Goal: Ask a question

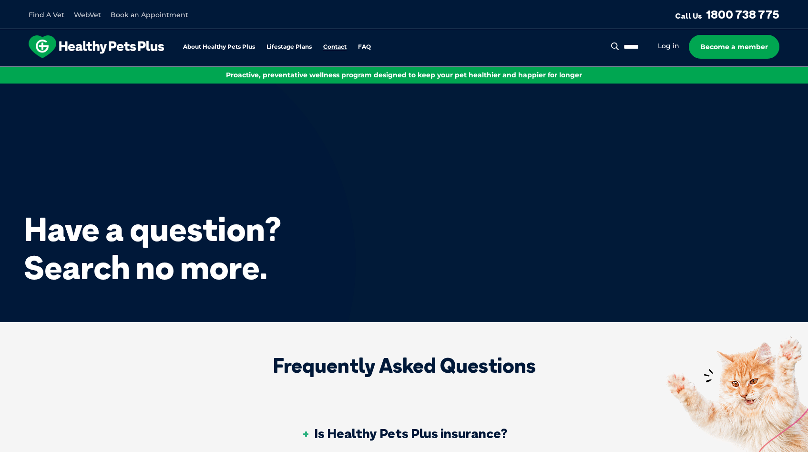
click at [333, 48] on link "Contact" at bounding box center [334, 47] width 23 height 6
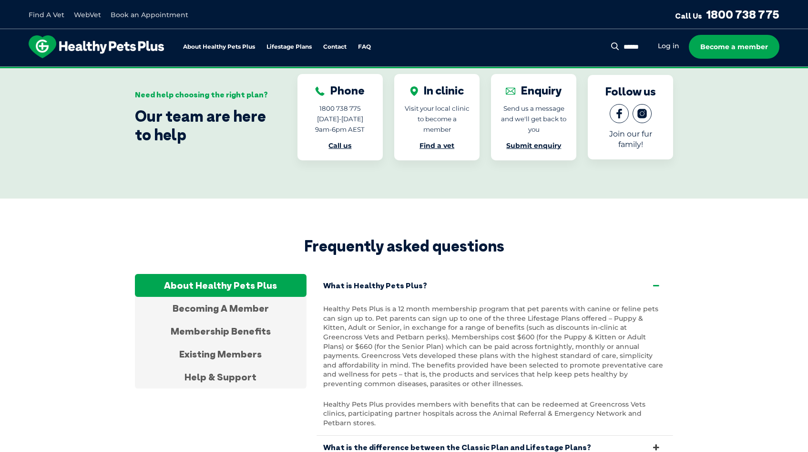
scroll to position [1599, 0]
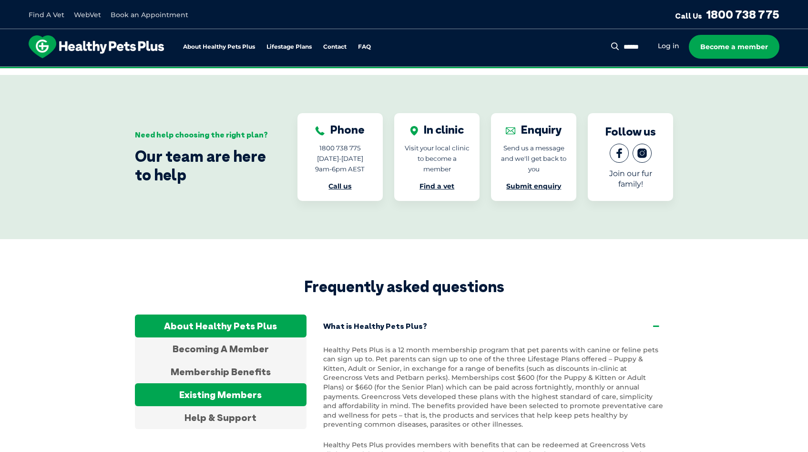
click at [269, 383] on div "Existing Members" at bounding box center [221, 394] width 172 height 23
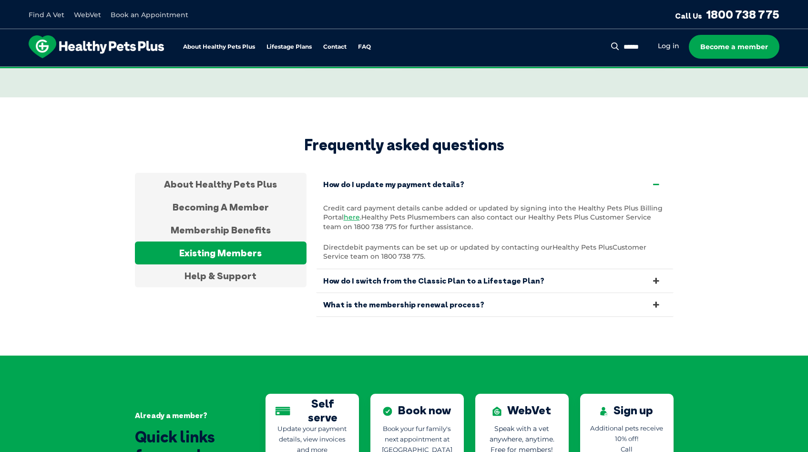
scroll to position [1742, 0]
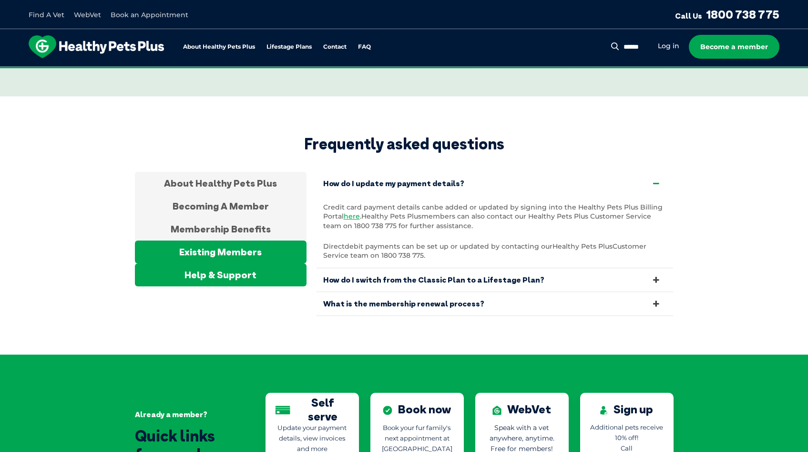
click at [256, 265] on div "Help & Support" at bounding box center [221, 274] width 172 height 23
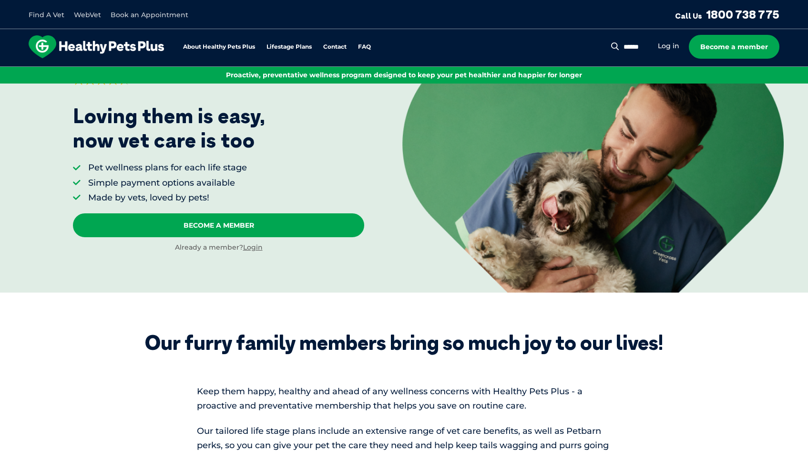
scroll to position [0, 0]
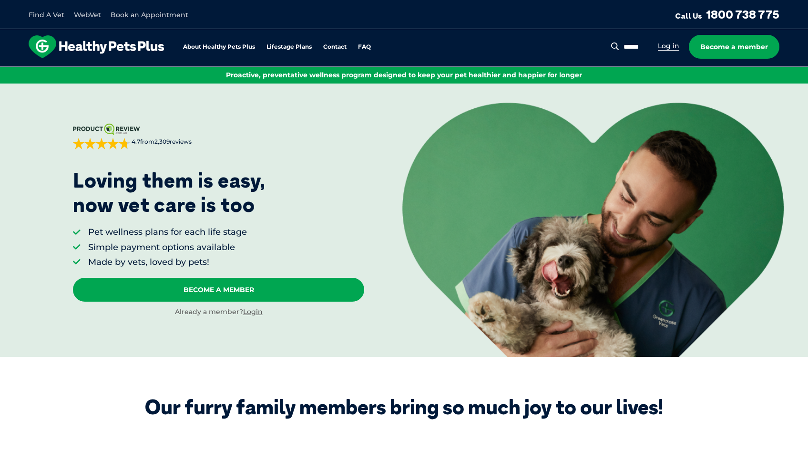
click at [669, 45] on link "Log in" at bounding box center [668, 45] width 21 height 9
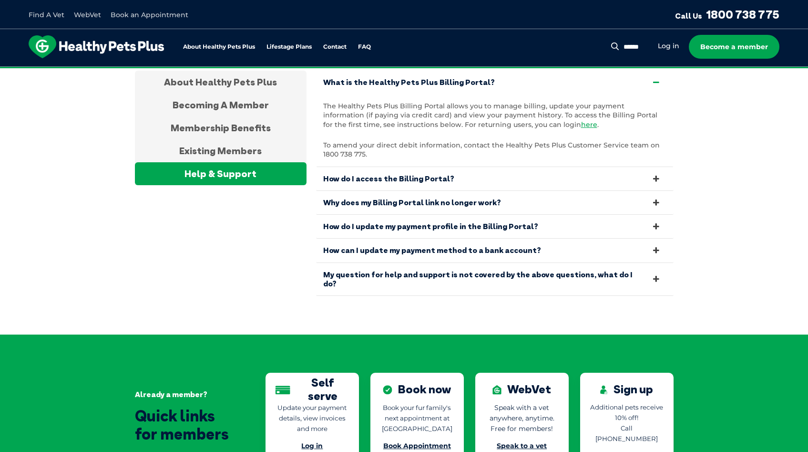
scroll to position [1842, 0]
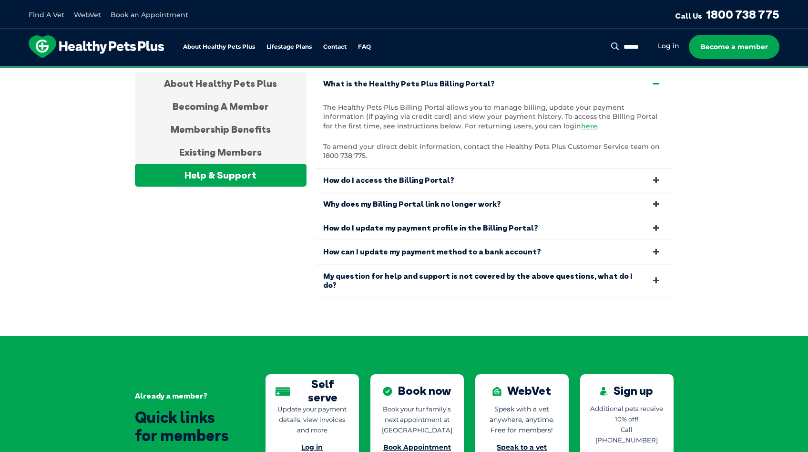
click at [444, 268] on link "My question for help and support is not covered by the above questions, what do…" at bounding box center [495, 280] width 358 height 32
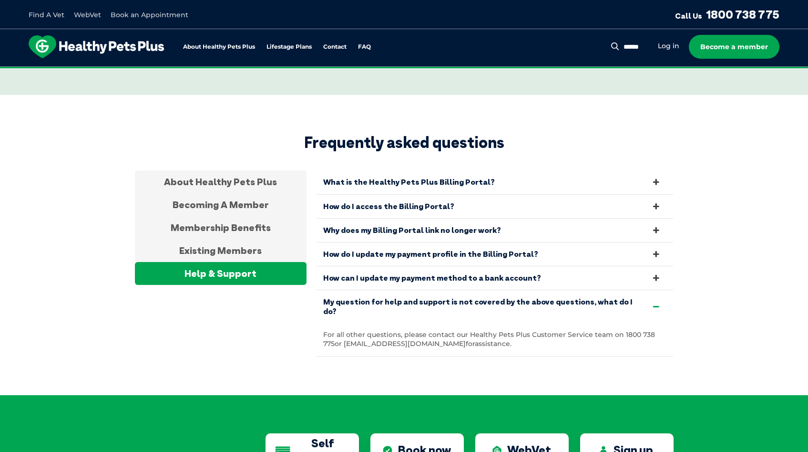
scroll to position [1749, 0]
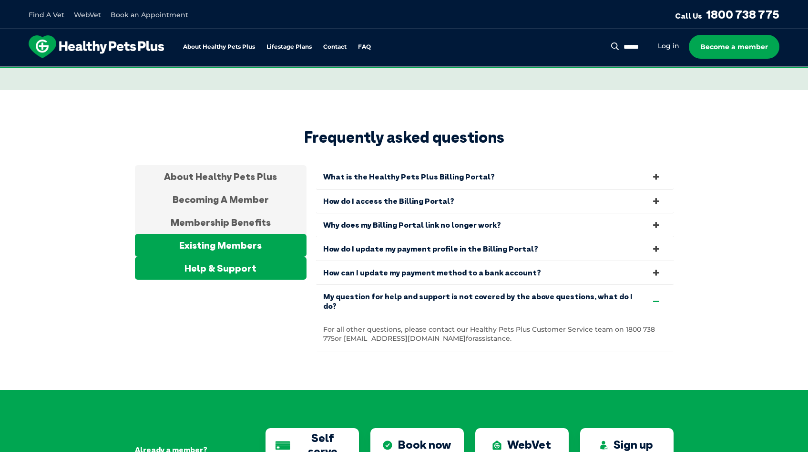
click at [244, 235] on div "Existing Members" at bounding box center [221, 245] width 172 height 23
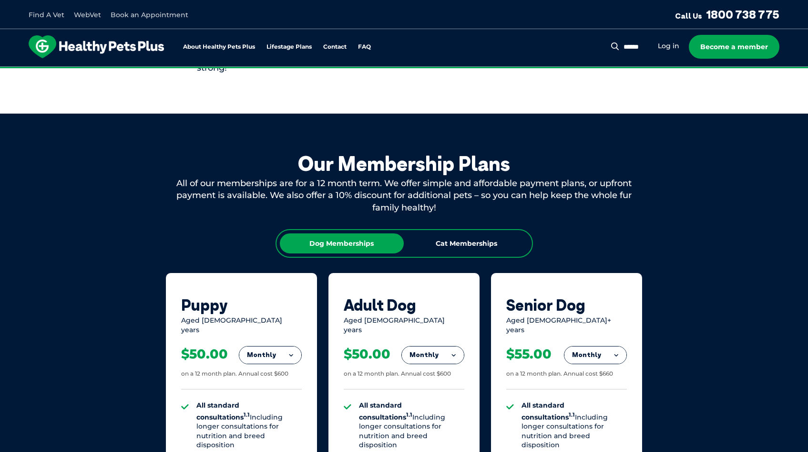
scroll to position [444, 0]
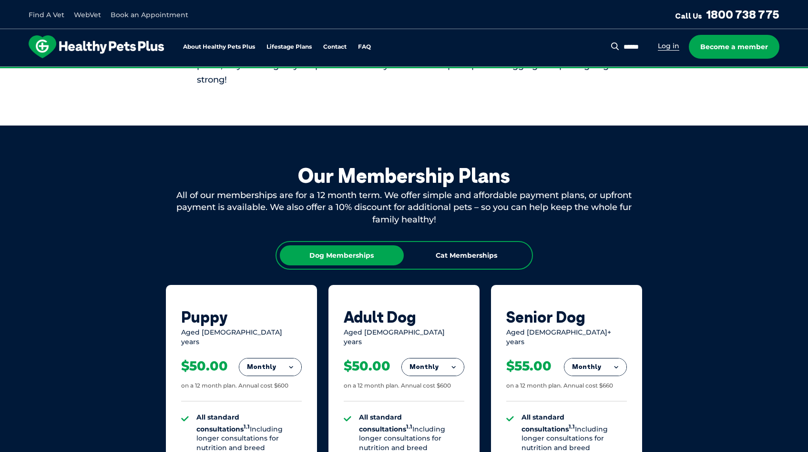
click at [671, 47] on link "Log in" at bounding box center [668, 45] width 21 height 9
